Goal: Information Seeking & Learning: Learn about a topic

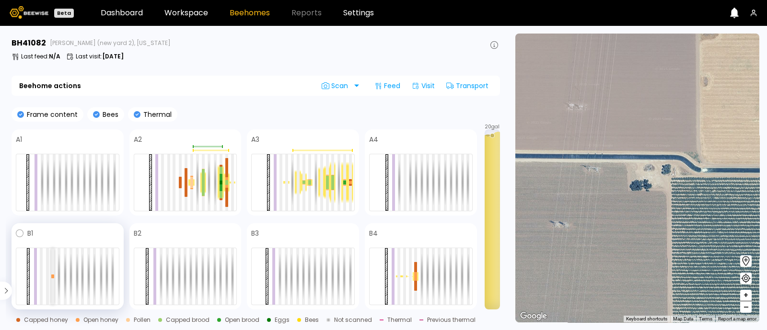
click at [54, 281] on div at bounding box center [52, 276] width 3 height 57
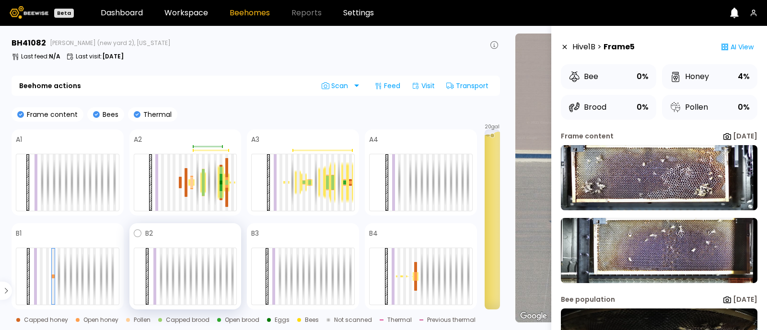
click at [170, 284] on div at bounding box center [185, 276] width 103 height 57
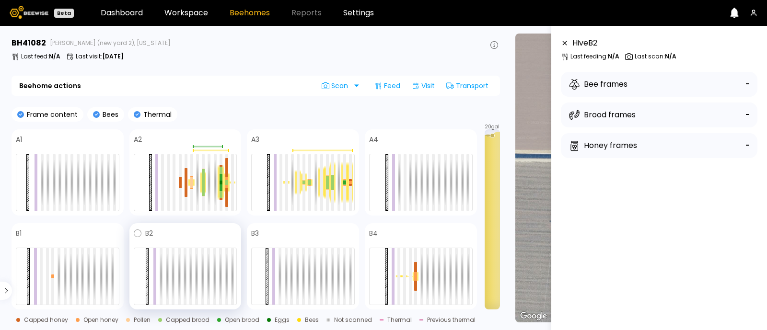
click at [170, 284] on div at bounding box center [185, 276] width 103 height 57
click at [630, 96] on div "Bee frames -" at bounding box center [659, 84] width 196 height 25
click at [419, 320] on div "Previous thermal" at bounding box center [447, 320] width 56 height 6
click at [441, 317] on div "Previous thermal" at bounding box center [451, 320] width 48 height 6
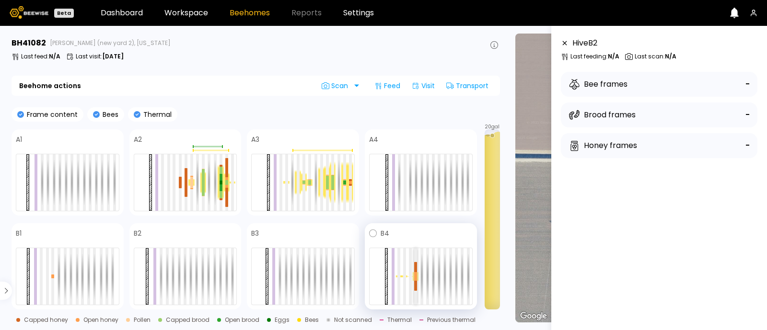
click at [415, 285] on div at bounding box center [415, 286] width 3 height 10
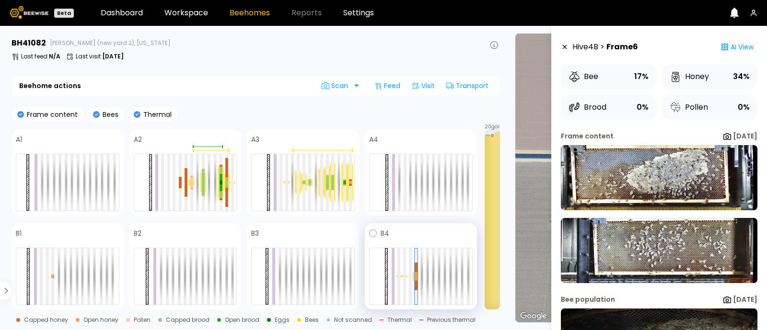
click at [401, 276] on div at bounding box center [404, 276] width 6 height 2
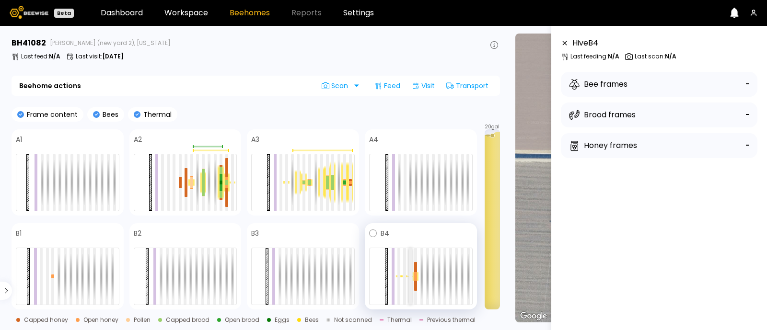
click at [409, 278] on div at bounding box center [410, 276] width 3 height 57
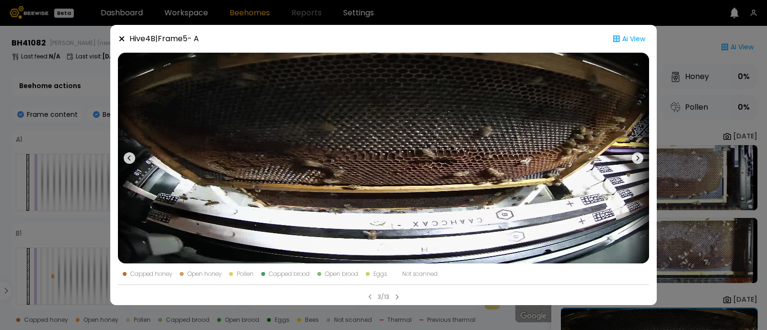
click at [638, 155] on icon at bounding box center [636, 157] width 11 height 11
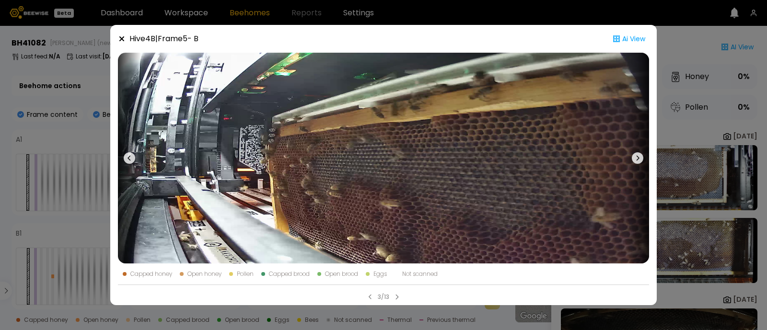
click at [638, 155] on icon at bounding box center [636, 157] width 11 height 11
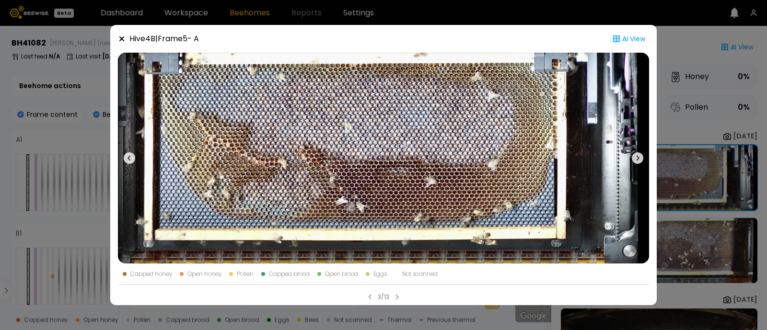
click at [638, 155] on icon at bounding box center [636, 157] width 11 height 11
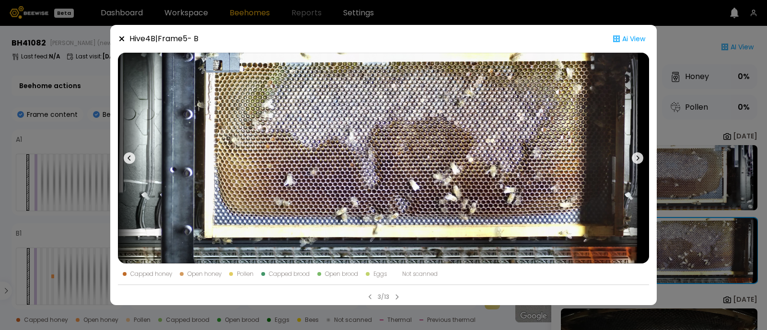
click at [638, 155] on icon at bounding box center [636, 157] width 11 height 11
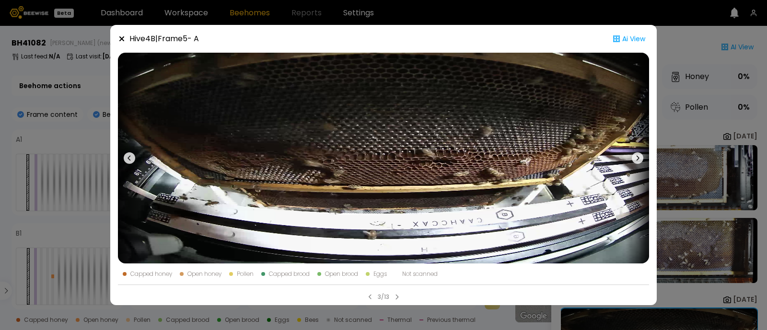
click at [638, 155] on icon at bounding box center [636, 157] width 11 height 11
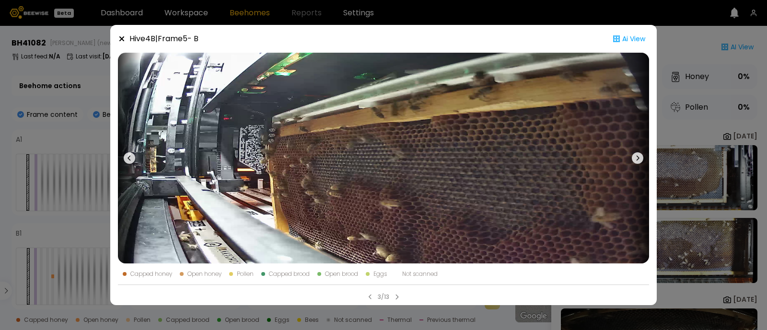
click at [638, 155] on icon at bounding box center [636, 157] width 11 height 11
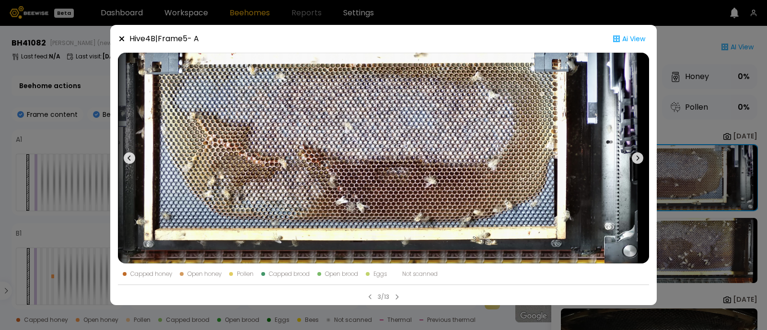
click at [638, 155] on icon at bounding box center [636, 157] width 11 height 11
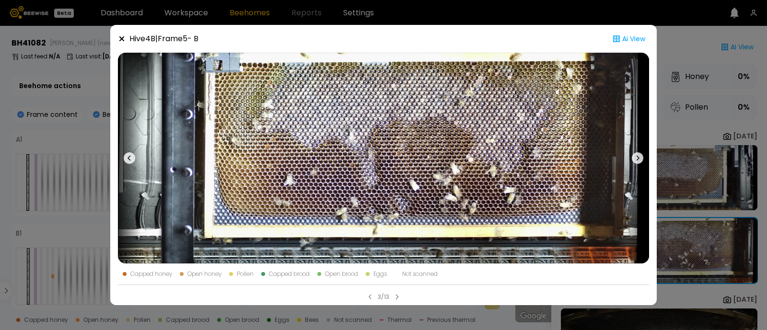
click at [638, 155] on icon at bounding box center [636, 157] width 11 height 11
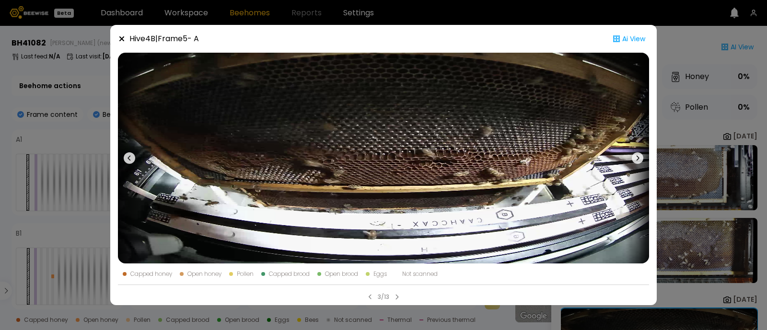
click at [638, 155] on icon at bounding box center [636, 157] width 11 height 11
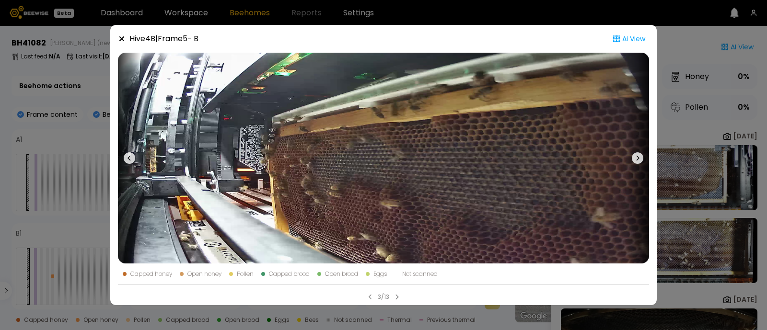
click at [638, 155] on icon at bounding box center [636, 157] width 11 height 11
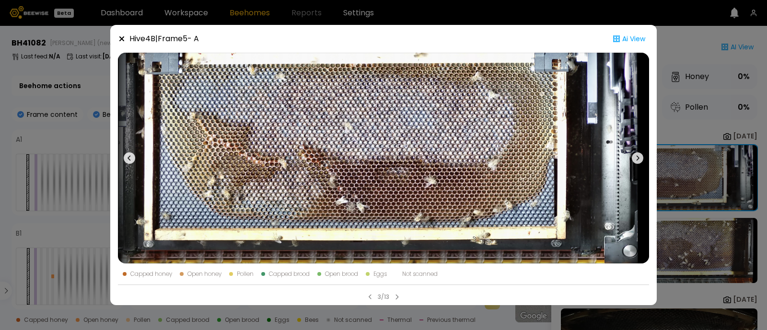
click at [638, 155] on icon at bounding box center [636, 157] width 11 height 11
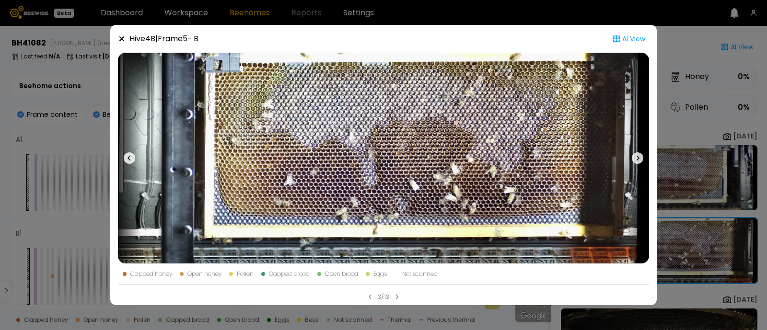
click at [638, 155] on icon at bounding box center [636, 157] width 11 height 11
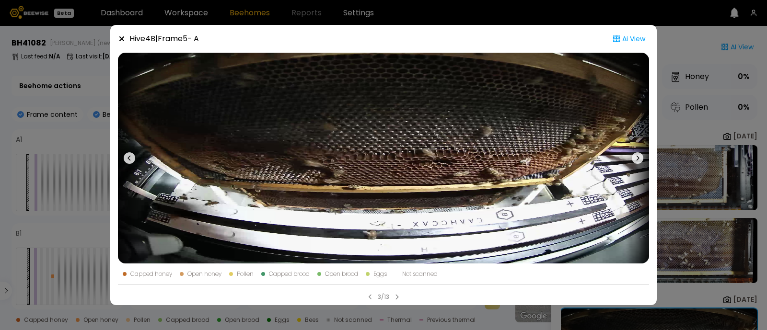
click at [638, 155] on icon at bounding box center [636, 157] width 11 height 11
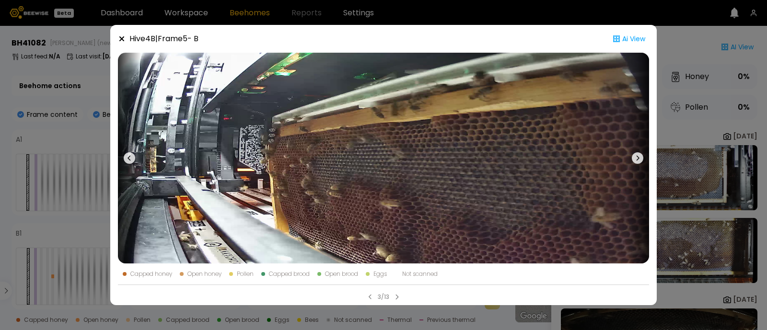
click at [638, 155] on icon at bounding box center [636, 157] width 11 height 11
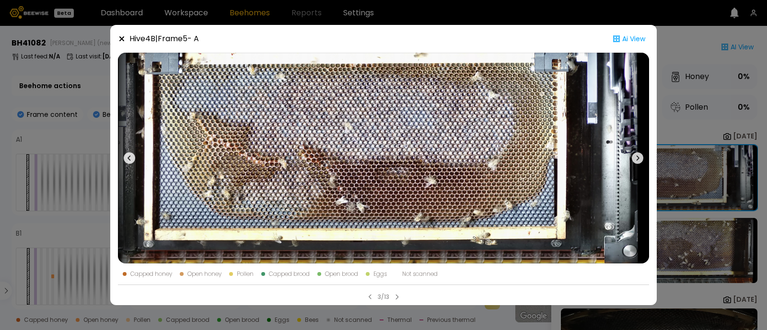
click at [689, 175] on div "Hive 4 B | Frame 5 - A Ai View Capped honey Open honey Pollen Capped brood Open…" at bounding box center [383, 165] width 767 height 330
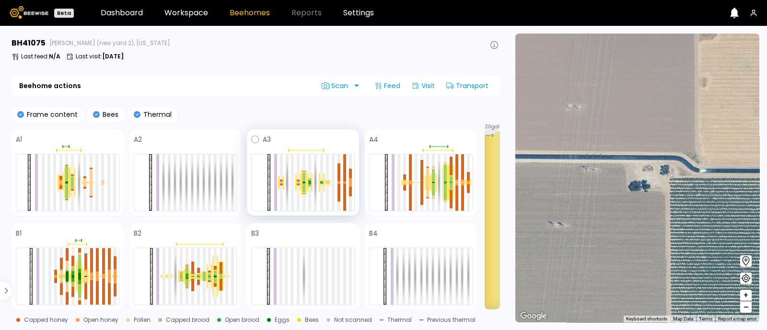
click at [305, 178] on div at bounding box center [304, 183] width 6 height 30
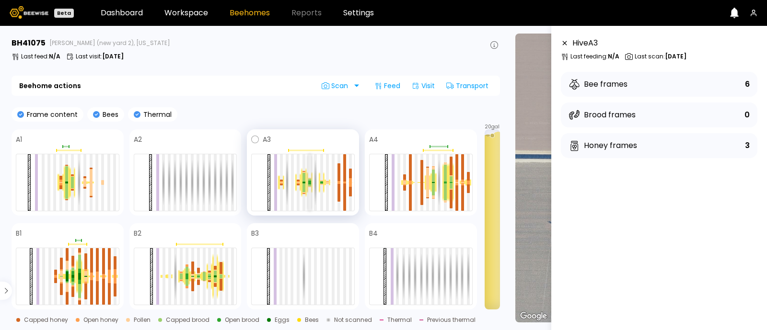
click at [309, 183] on div at bounding box center [309, 184] width 3 height 2
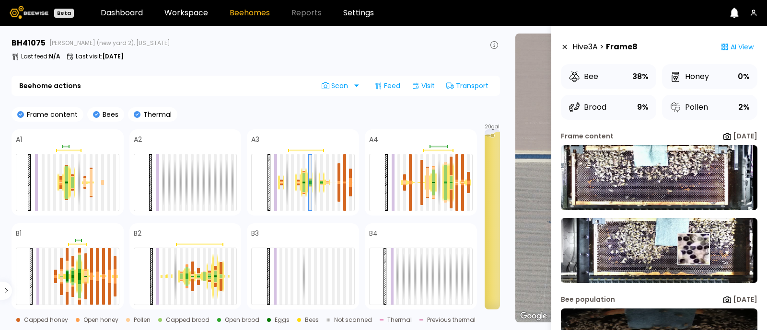
click at [692, 249] on img at bounding box center [659, 250] width 196 height 65
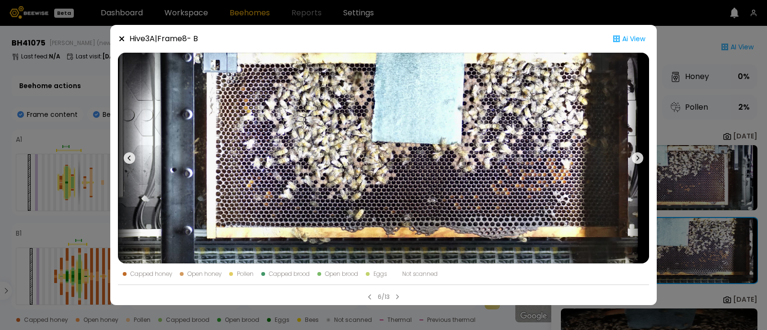
click at [120, 36] on icon at bounding box center [122, 39] width 8 height 8
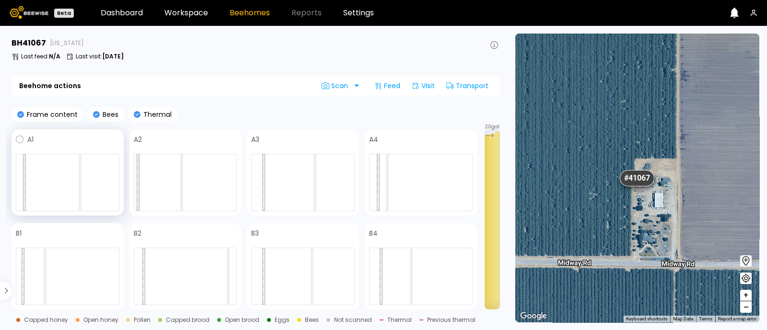
click at [81, 179] on div at bounding box center [80, 182] width 3 height 57
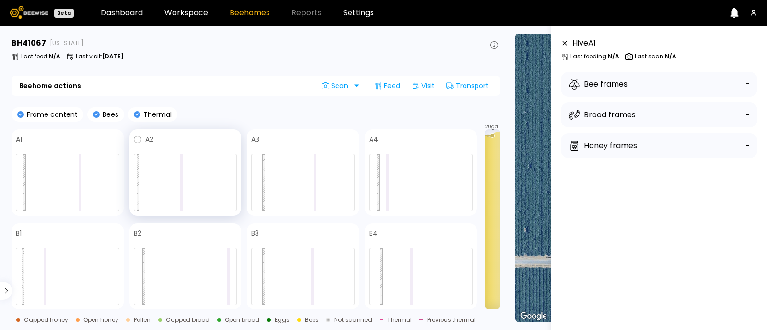
click at [182, 179] on div at bounding box center [181, 182] width 3 height 57
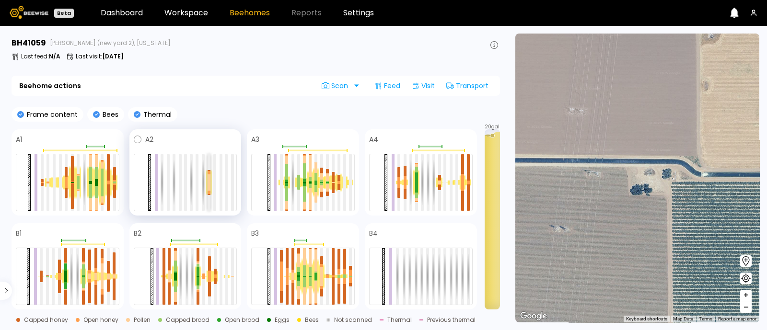
click at [208, 181] on div at bounding box center [208, 178] width 3 height 8
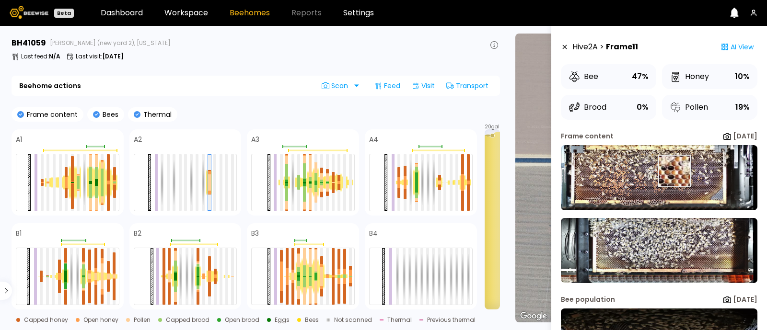
click at [673, 171] on img at bounding box center [659, 177] width 196 height 65
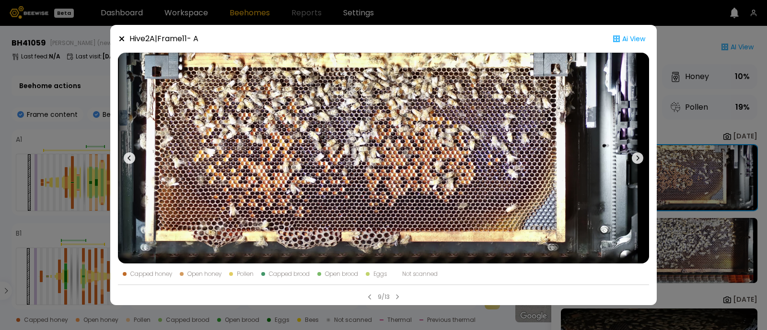
click at [640, 158] on icon at bounding box center [636, 157] width 11 height 11
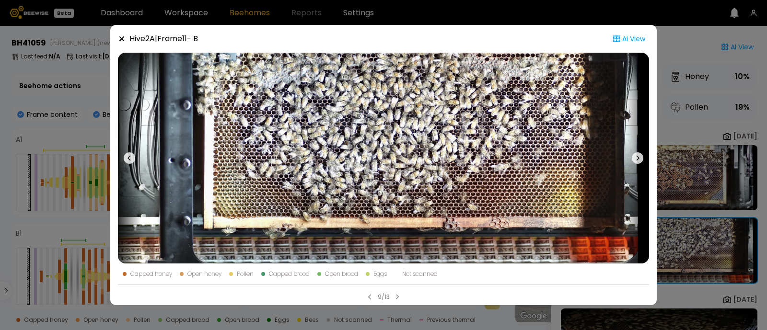
click at [639, 156] on icon at bounding box center [636, 157] width 11 height 11
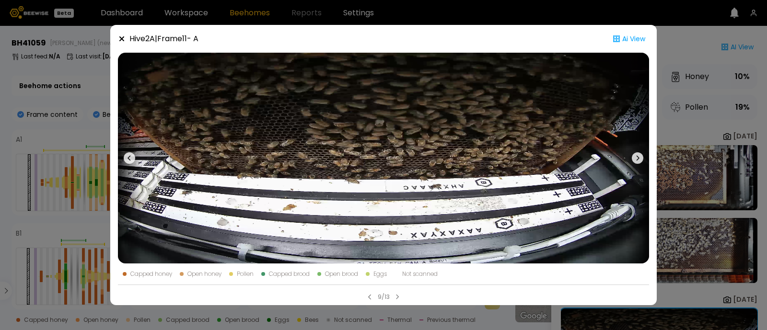
click at [639, 156] on icon at bounding box center [636, 157] width 11 height 11
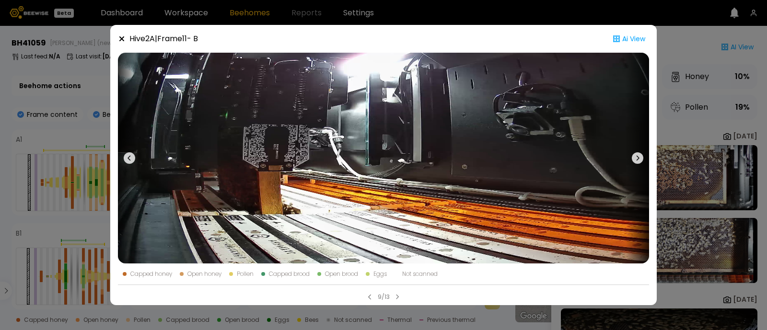
click at [639, 156] on icon at bounding box center [636, 157] width 11 height 11
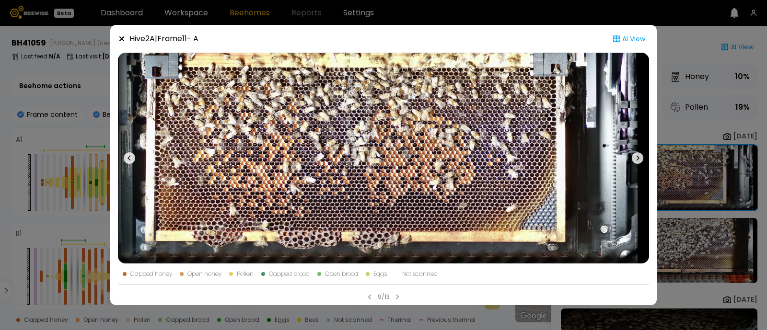
click at [124, 39] on icon at bounding box center [122, 39] width 8 height 8
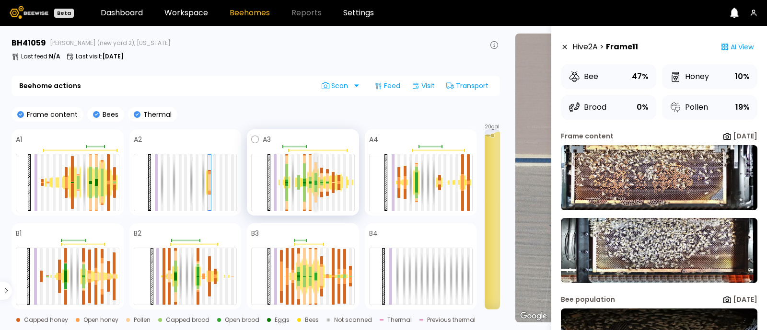
click at [316, 183] on div at bounding box center [315, 184] width 3 height 2
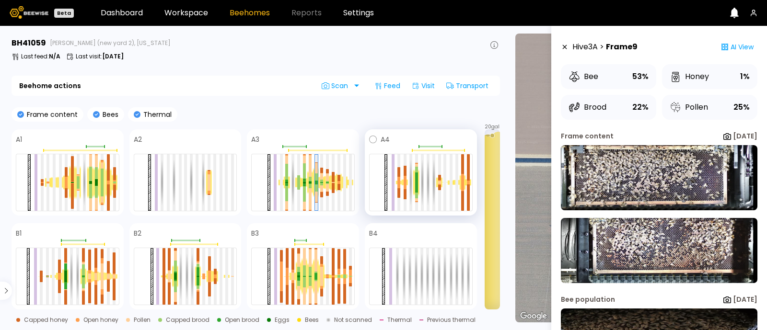
click at [418, 184] on div at bounding box center [416, 182] width 6 height 27
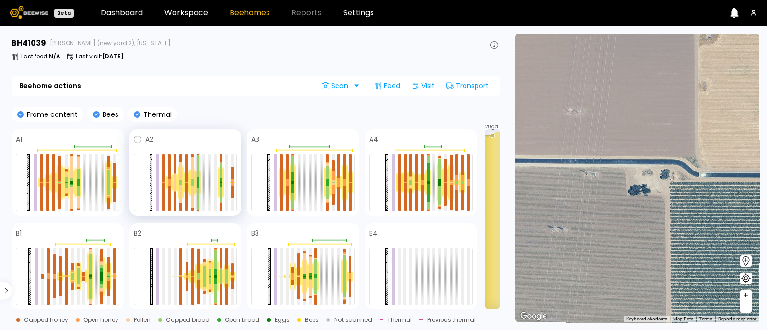
click at [196, 185] on div at bounding box center [197, 185] width 3 height 5
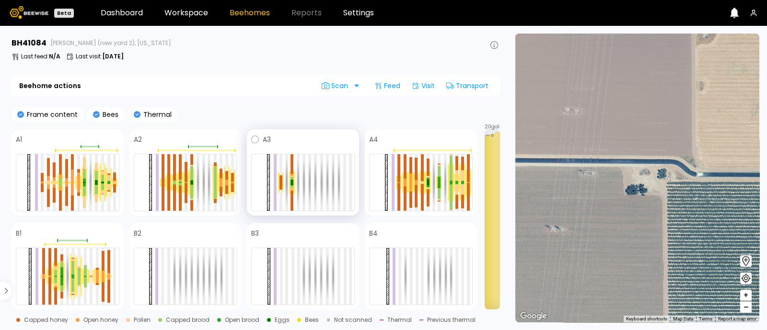
click at [294, 181] on div at bounding box center [292, 182] width 6 height 25
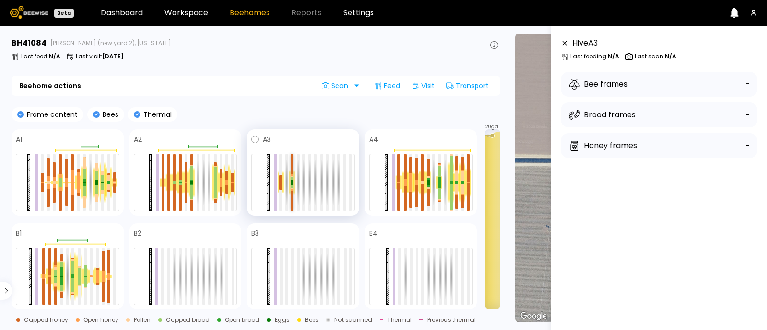
click at [291, 183] on div at bounding box center [291, 182] width 3 height 5
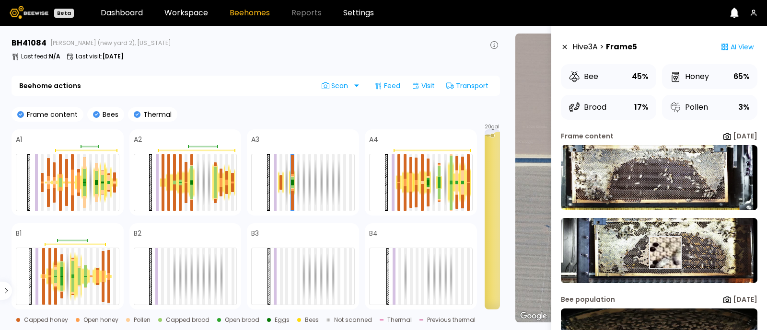
click at [664, 252] on img at bounding box center [659, 250] width 196 height 65
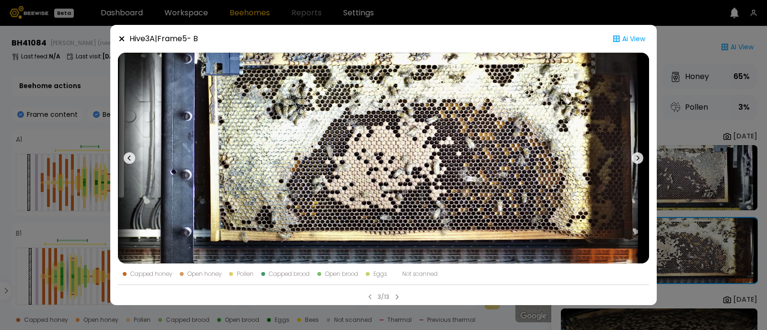
click at [636, 153] on icon at bounding box center [636, 157] width 11 height 11
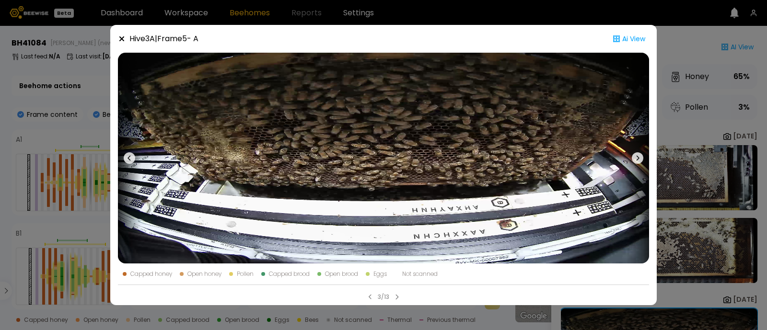
click at [636, 153] on icon at bounding box center [636, 157] width 11 height 11
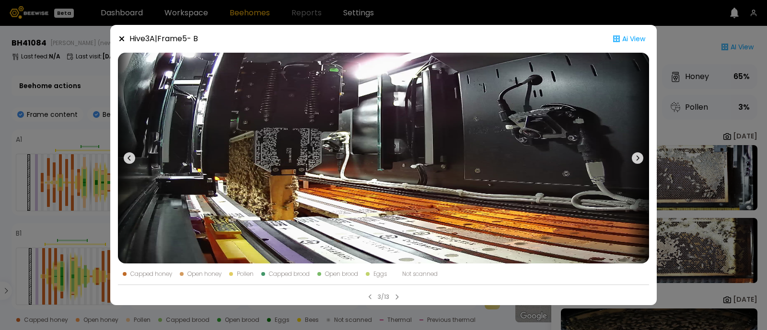
click at [636, 153] on icon at bounding box center [636, 157] width 11 height 11
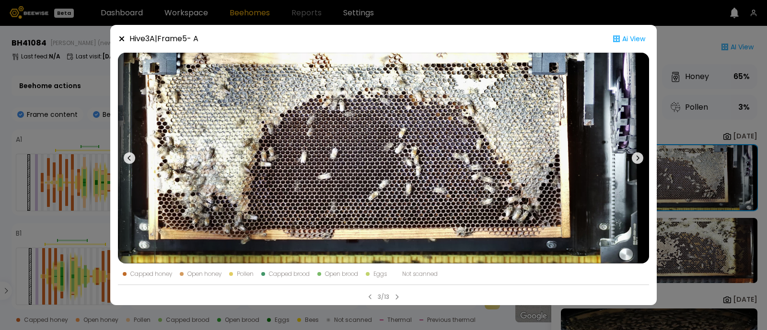
click at [119, 40] on icon at bounding box center [121, 38] width 5 height 5
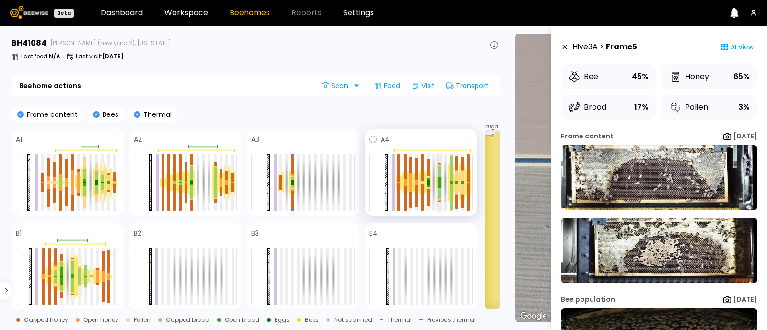
click at [437, 183] on div at bounding box center [438, 186] width 3 height 6
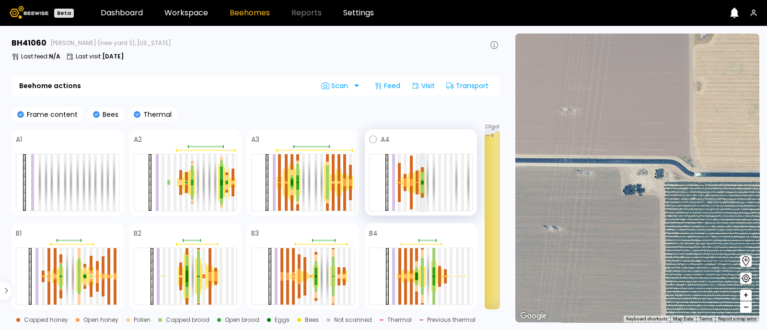
click at [423, 173] on div at bounding box center [422, 176] width 3 height 8
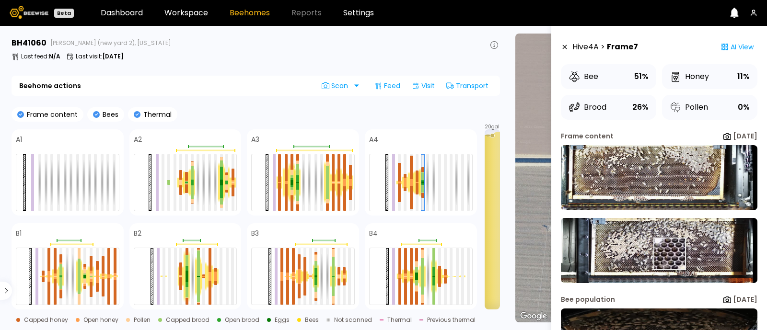
click at [668, 254] on img at bounding box center [659, 250] width 196 height 65
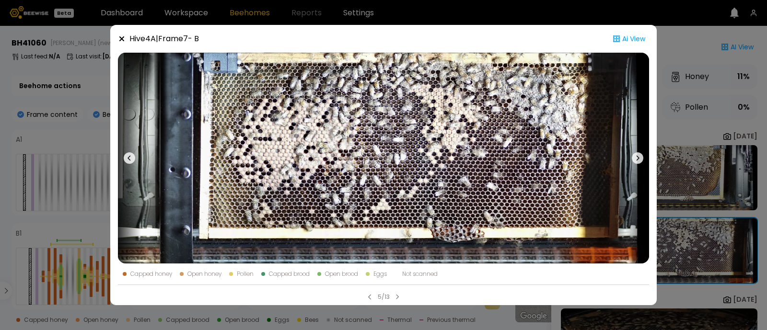
click at [122, 40] on icon at bounding box center [122, 39] width 8 height 8
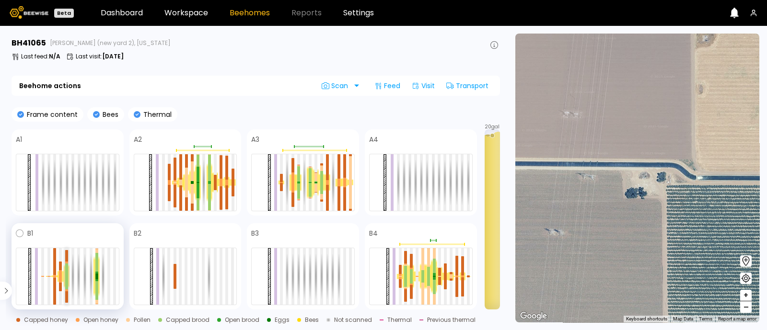
click at [67, 273] on div at bounding box center [66, 269] width 3 height 13
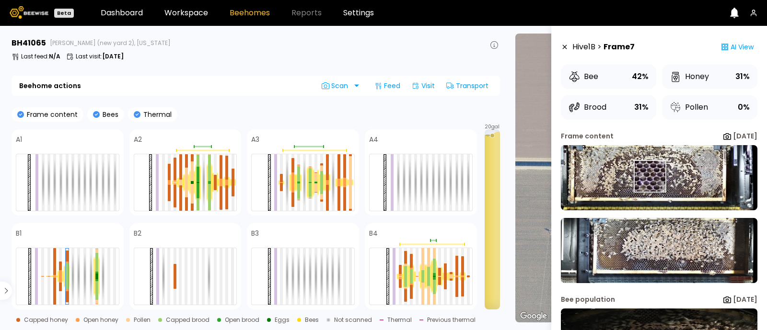
click at [649, 176] on img at bounding box center [659, 177] width 196 height 65
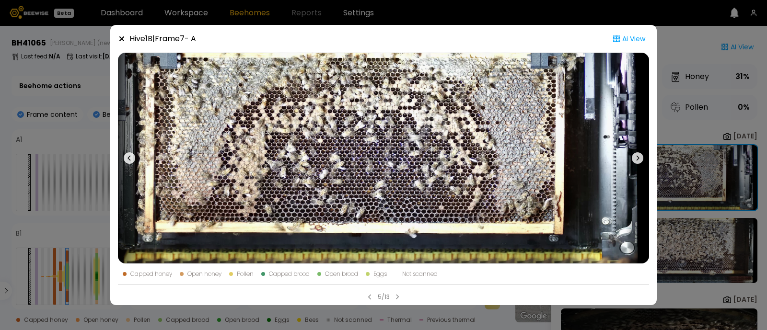
click at [637, 155] on icon at bounding box center [636, 157] width 11 height 11
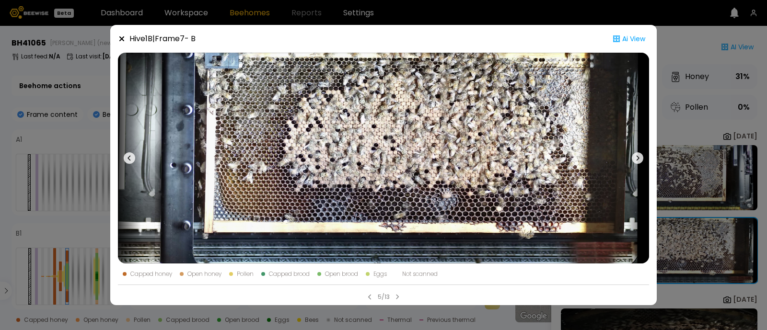
click at [122, 38] on icon at bounding box center [121, 38] width 5 height 5
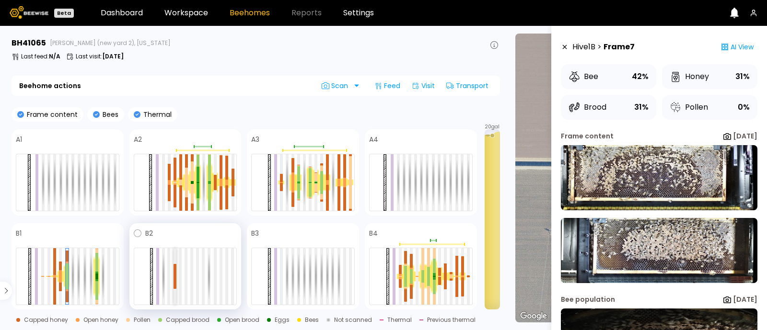
click at [175, 277] on div at bounding box center [174, 282] width 3 height 12
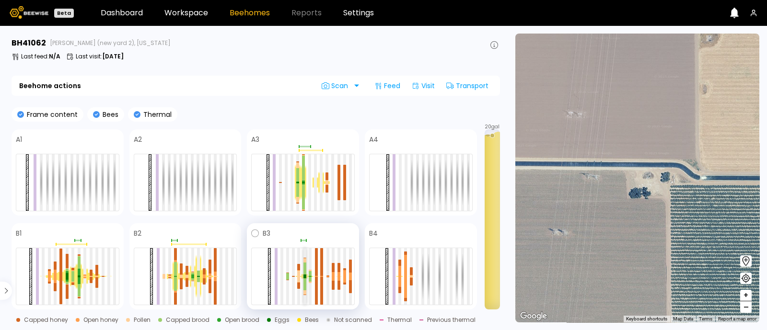
click at [306, 275] on div at bounding box center [304, 275] width 3 height 0
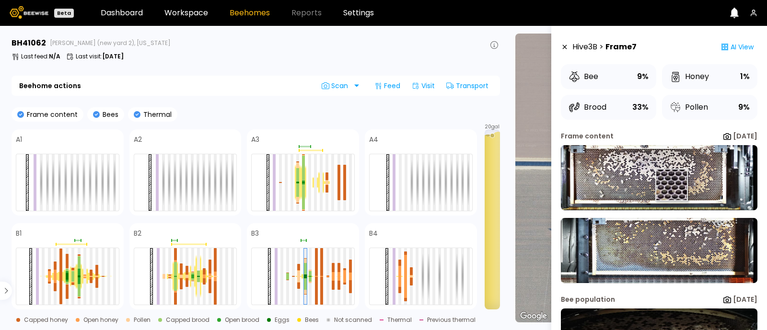
click at [671, 185] on img at bounding box center [659, 177] width 196 height 65
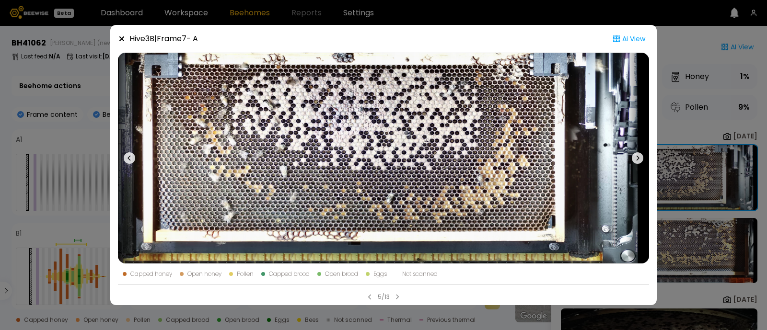
click at [120, 37] on icon at bounding box center [121, 38] width 5 height 5
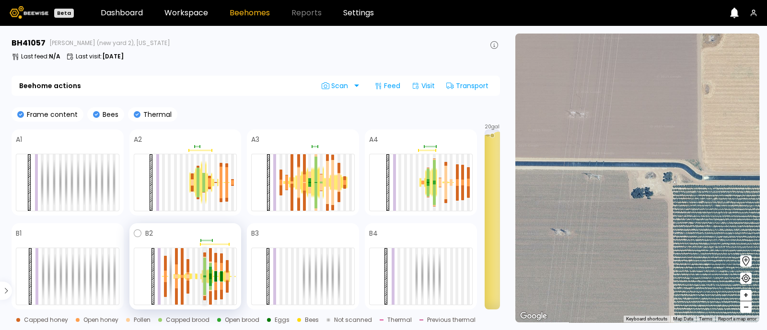
click at [203, 274] on div at bounding box center [204, 267] width 3 height 18
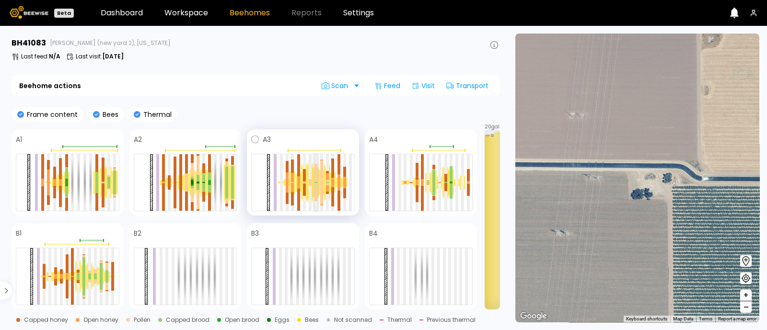
click at [314, 177] on div at bounding box center [315, 173] width 3 height 18
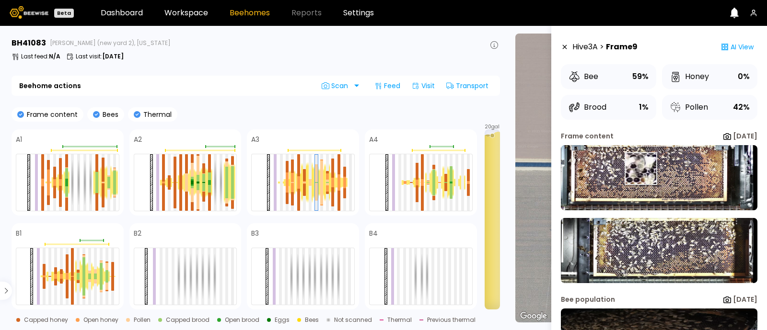
click at [640, 169] on img at bounding box center [659, 177] width 196 height 65
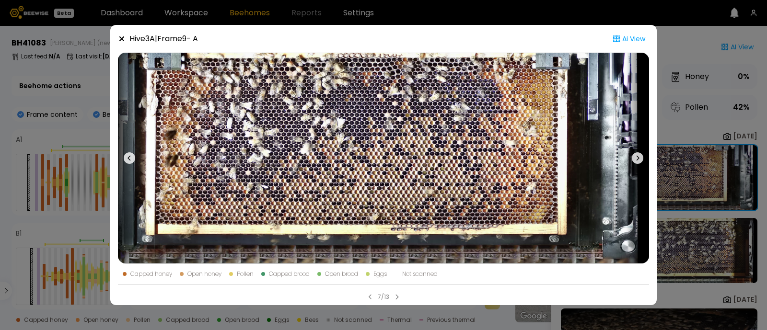
click at [637, 158] on icon at bounding box center [636, 157] width 11 height 11
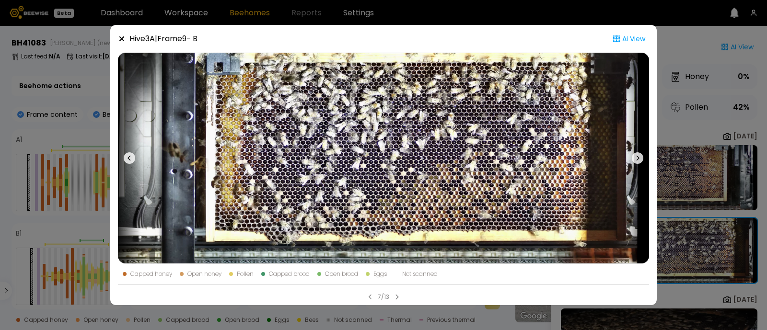
click at [124, 40] on icon at bounding box center [122, 39] width 8 height 8
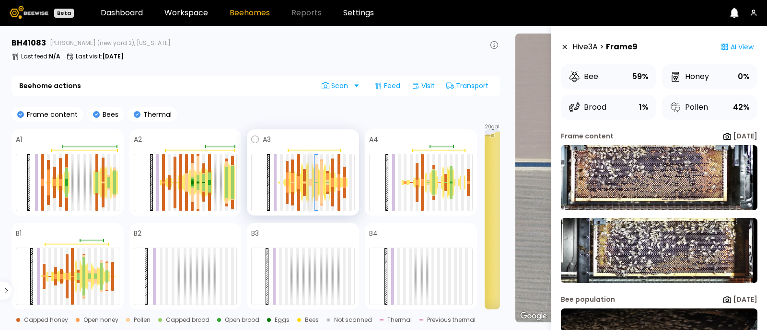
click at [309, 182] on div at bounding box center [310, 180] width 3 height 3
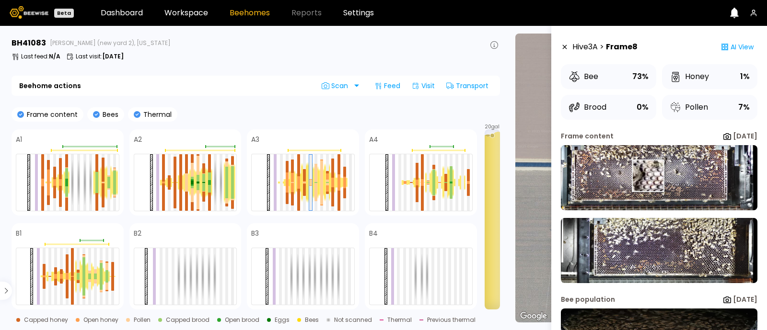
click at [647, 175] on img at bounding box center [659, 177] width 196 height 65
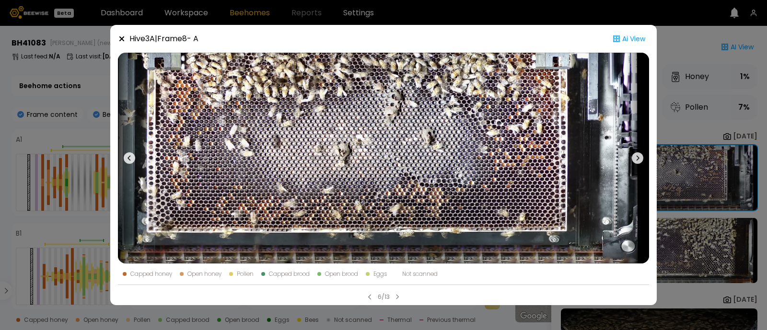
click at [122, 35] on icon at bounding box center [122, 39] width 8 height 8
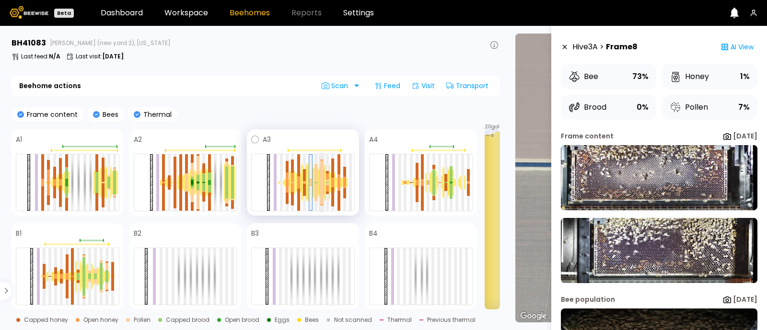
click at [321, 177] on div at bounding box center [321, 171] width 3 height 22
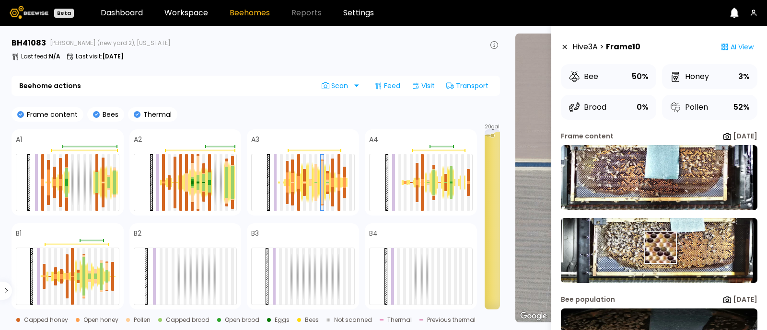
click at [659, 248] on img at bounding box center [659, 250] width 196 height 65
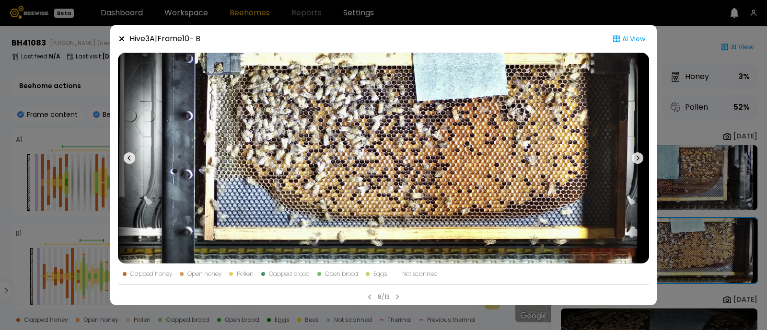
click at [122, 36] on icon at bounding box center [122, 39] width 8 height 8
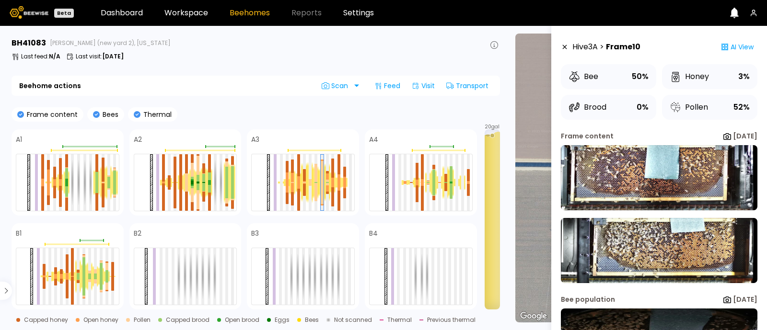
click at [220, 94] on div "Beehome actions Scan Feed Visit Transport" at bounding box center [255, 86] width 488 height 20
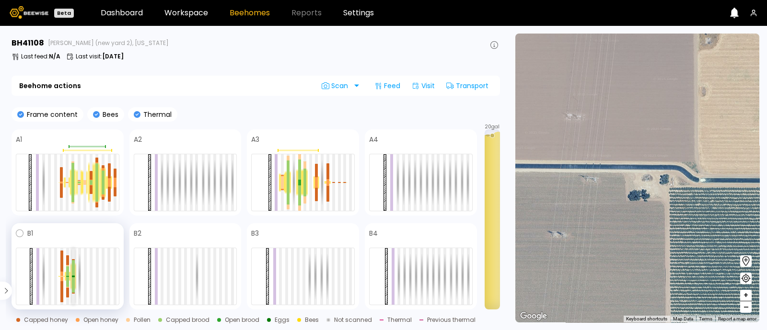
click at [72, 269] on div at bounding box center [73, 267] width 3 height 15
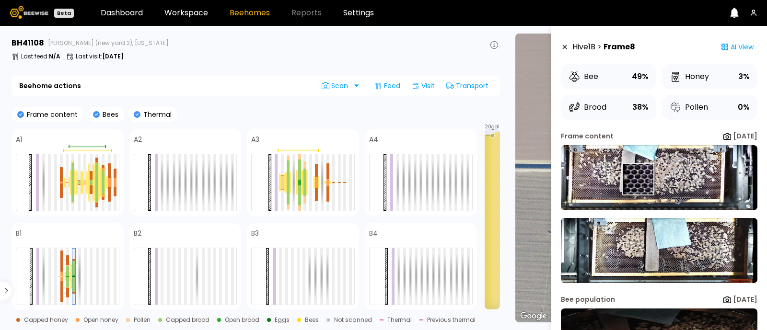
click at [637, 179] on img at bounding box center [659, 177] width 196 height 65
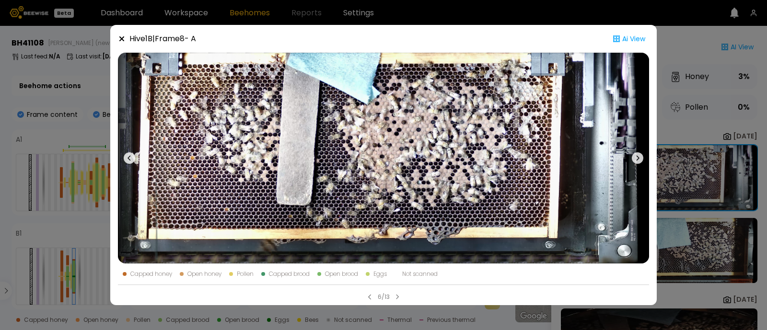
click at [129, 158] on icon at bounding box center [129, 157] width 11 height 11
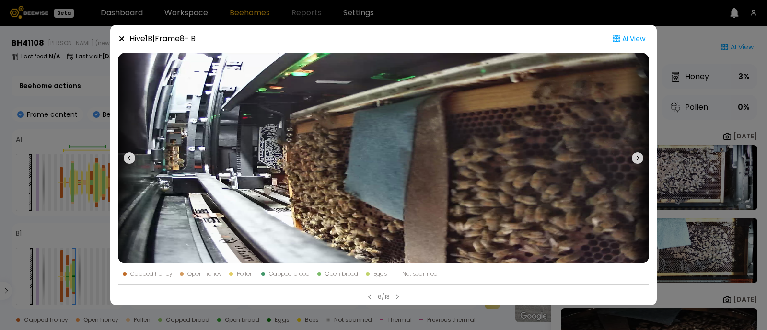
click at [640, 155] on icon at bounding box center [636, 157] width 11 height 11
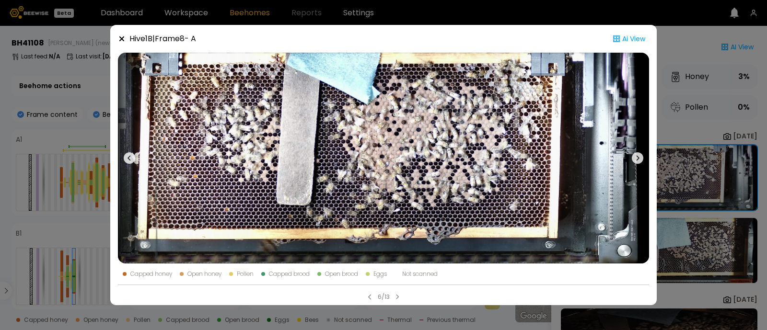
click at [640, 155] on icon at bounding box center [636, 157] width 11 height 11
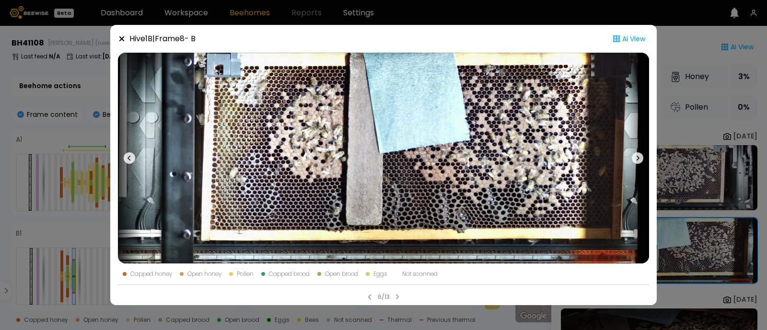
click at [121, 38] on icon at bounding box center [121, 38] width 5 height 5
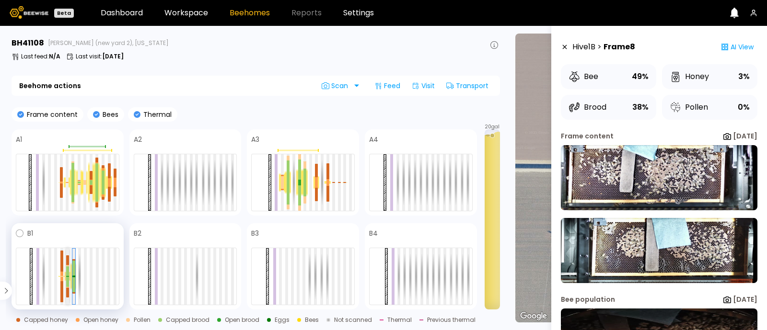
click at [69, 272] on div at bounding box center [67, 271] width 3 height 10
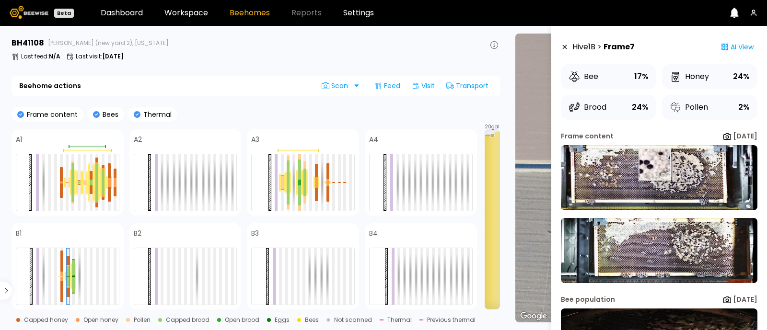
click at [654, 164] on img at bounding box center [659, 177] width 196 height 65
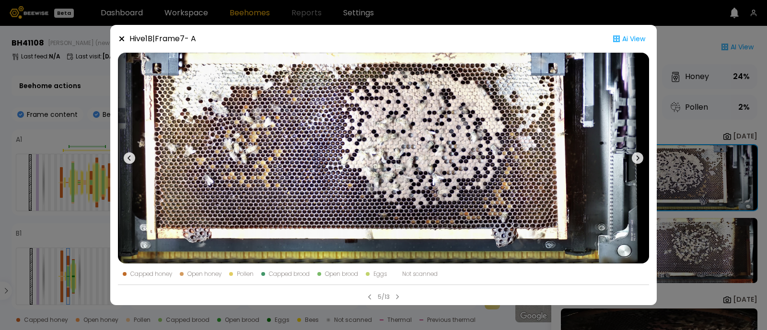
click at [121, 38] on icon at bounding box center [121, 38] width 5 height 5
